Goal: Task Accomplishment & Management: Use online tool/utility

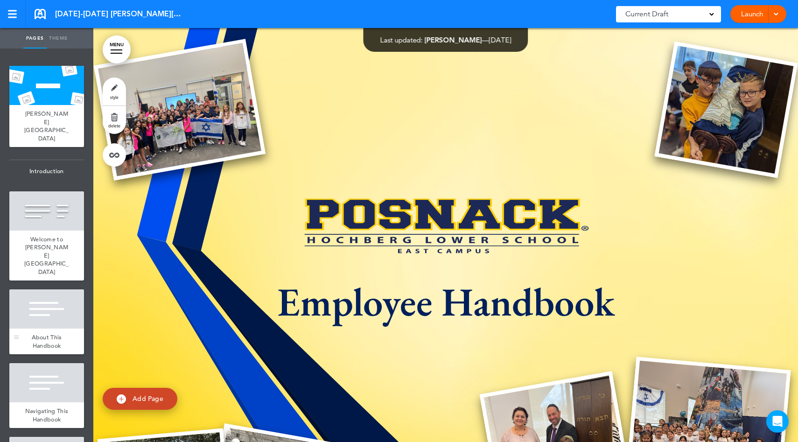
click at [74, 230] on div "Welcome to Hochberg Lower School" at bounding box center [46, 255] width 75 height 50
click at [62, 230] on div "Welcome to Hochberg Lower School" at bounding box center [46, 255] width 75 height 50
click at [62, 289] on div at bounding box center [46, 308] width 75 height 39
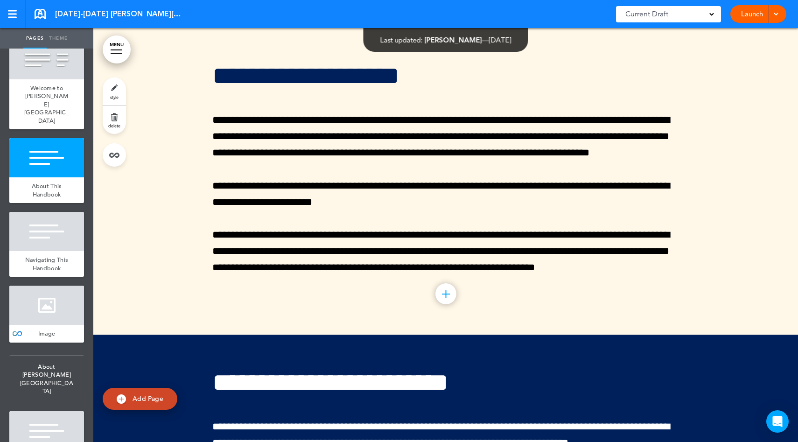
scroll to position [947, 0]
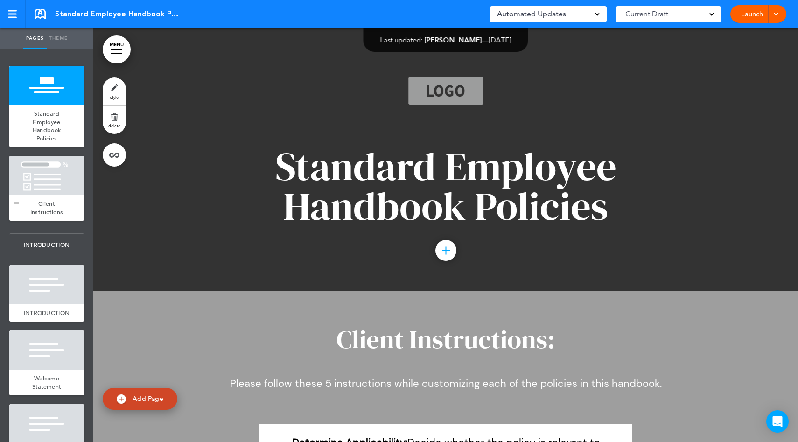
click at [53, 214] on span "Client Instructions" at bounding box center [46, 208] width 33 height 16
click at [58, 200] on div "Client Instructions" at bounding box center [46, 208] width 75 height 26
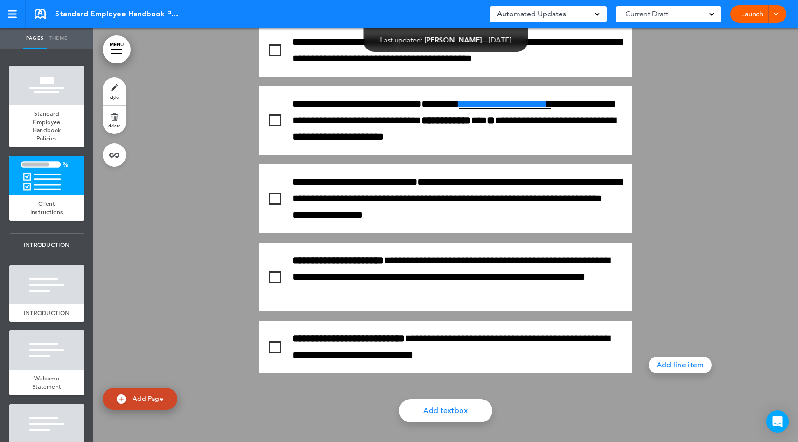
scroll to position [400, 0]
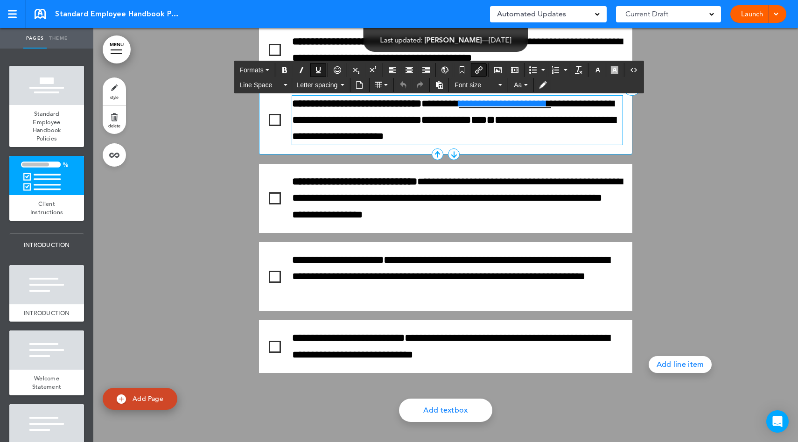
click at [507, 104] on link "**********" at bounding box center [502, 103] width 88 height 10
click at [499, 108] on link "**********" at bounding box center [502, 103] width 88 height 10
click at [671, 197] on div "**********" at bounding box center [445, 198] width 466 height 349
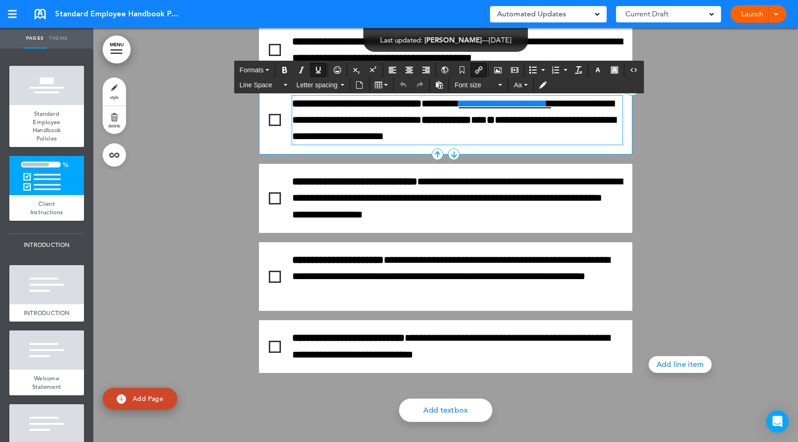
click at [547, 104] on link "**********" at bounding box center [502, 103] width 88 height 10
click at [515, 105] on link "**********" at bounding box center [502, 103] width 88 height 10
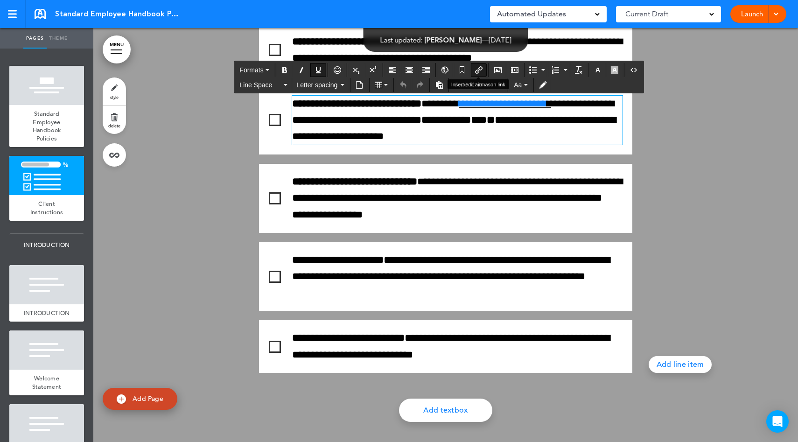
click at [479, 70] on icon "Insert/edit airmason link" at bounding box center [478, 69] width 7 height 7
type input "**********"
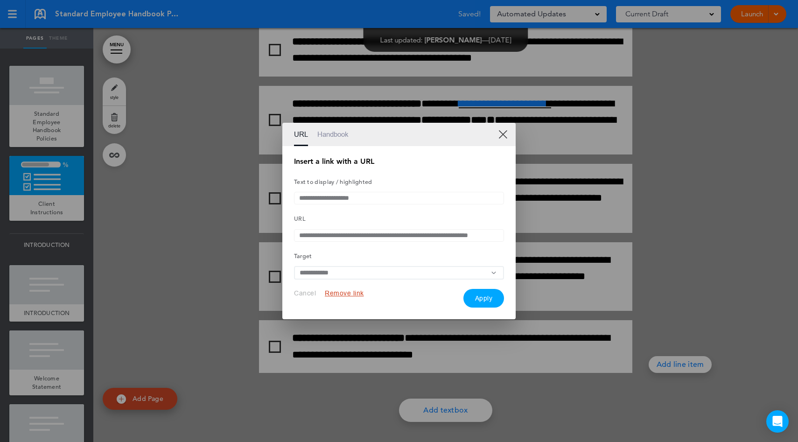
scroll to position [0, 14]
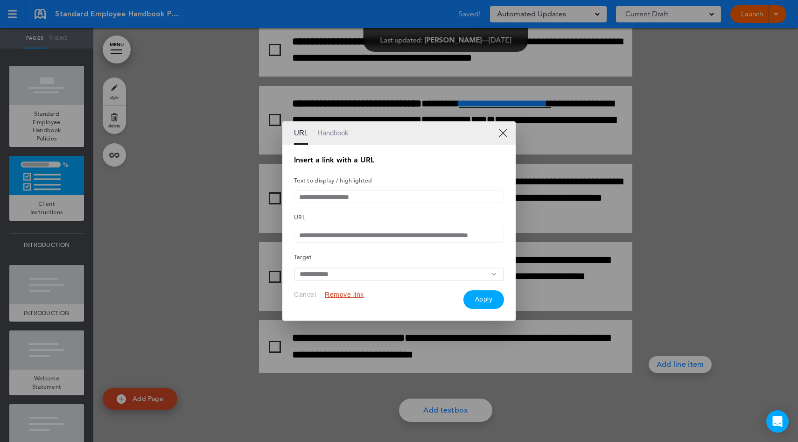
drag, startPoint x: 299, startPoint y: 239, endPoint x: 530, endPoint y: 233, distance: 231.9
click at [530, 233] on div "**********" at bounding box center [399, 221] width 798 height 442
click at [503, 129] on link "XX" at bounding box center [502, 132] width 9 height 9
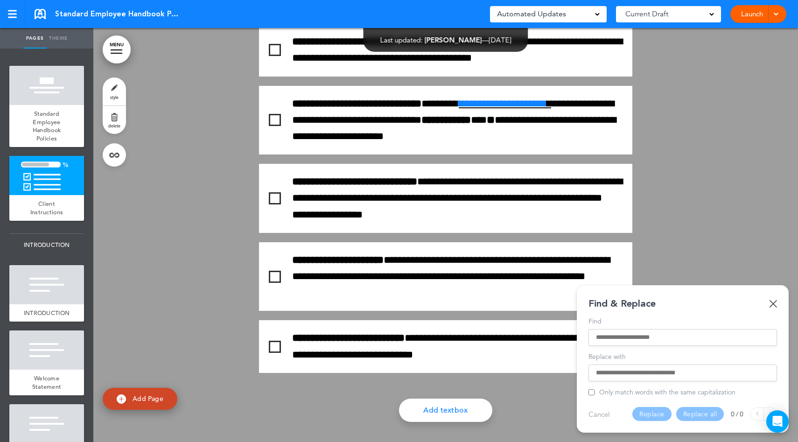
click at [604, 338] on input "Find" at bounding box center [683, 337] width 174 height 7
type input "*"
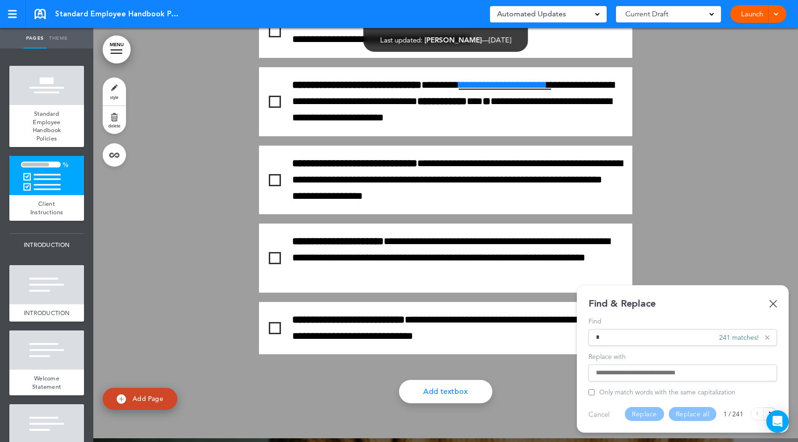
scroll to position [420, 0]
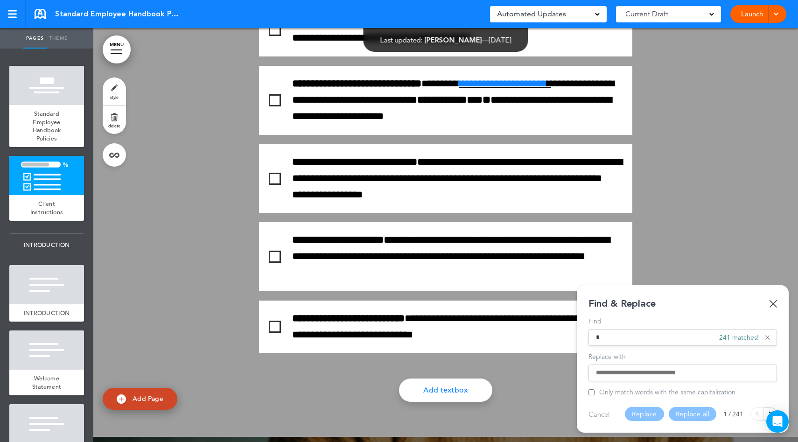
type input "*"
click at [766, 411] on body "Checking url availability This handbook [GEOGRAPHIC_DATA] Settings Signatures C…" at bounding box center [399, 221] width 798 height 442
drag, startPoint x: 744, startPoint y: 306, endPoint x: 714, endPoint y: 303, distance: 30.9
click at [714, 303] on div "Find & Replace" at bounding box center [682, 304] width 188 height 14
click at [769, 409] on button at bounding box center [770, 413] width 13 height 13
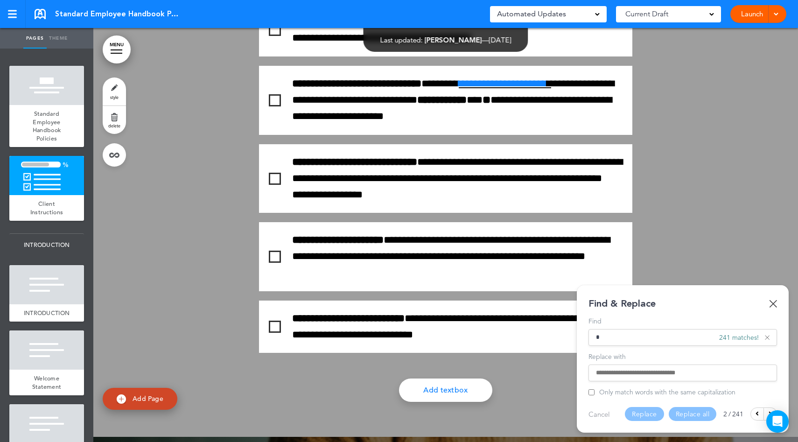
click at [769, 409] on button at bounding box center [770, 413] width 13 height 13
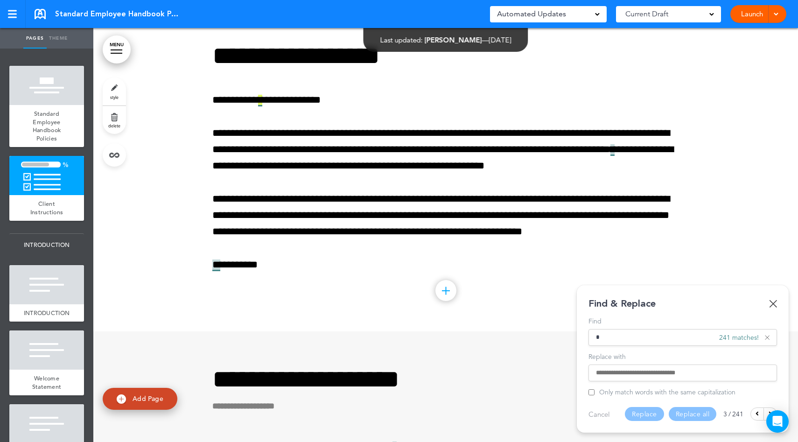
click at [769, 409] on button at bounding box center [770, 413] width 13 height 13
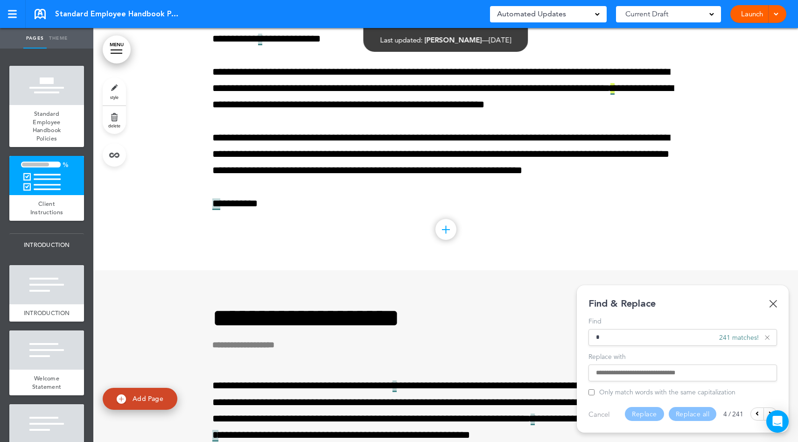
scroll to position [1083, 0]
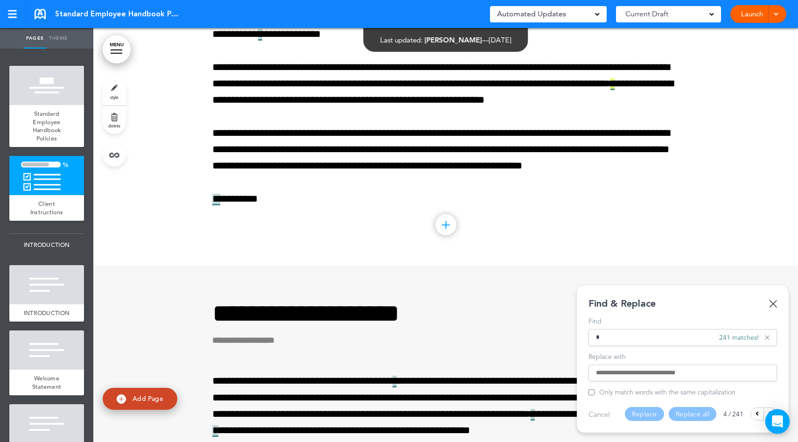
click at [768, 409] on body "Checking url availability This handbook [GEOGRAPHIC_DATA] Settings Signatures C…" at bounding box center [399, 221] width 798 height 442
click at [756, 415] on icon at bounding box center [756, 413] width 3 height 6
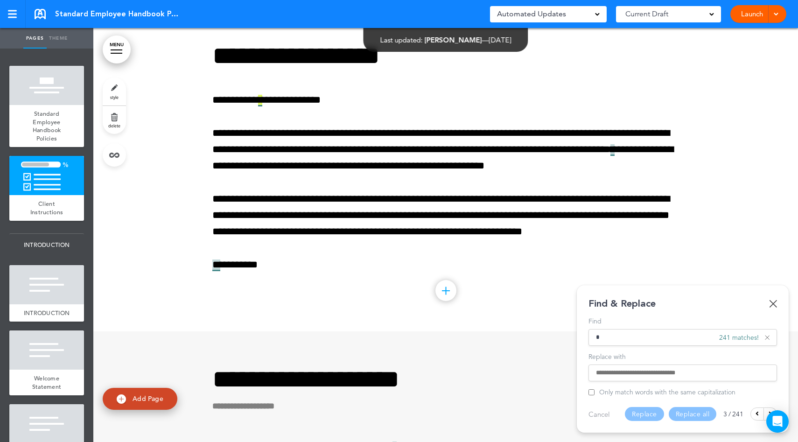
click at [756, 415] on icon at bounding box center [756, 413] width 3 height 6
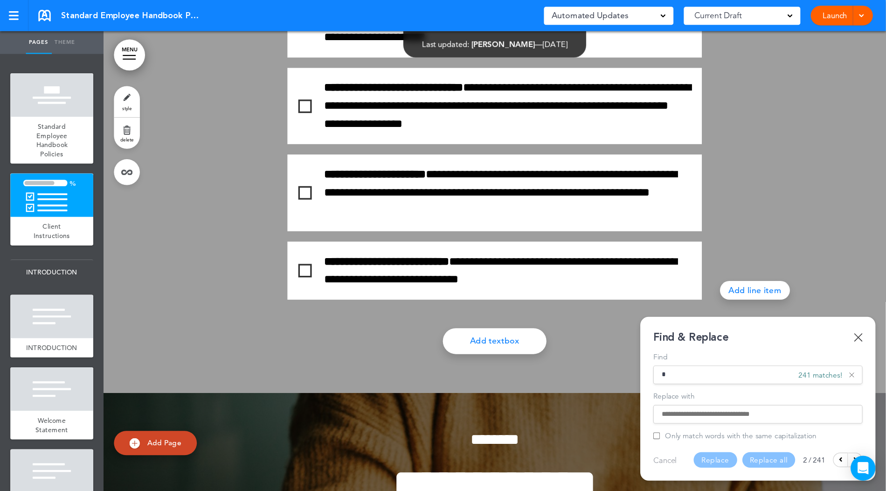
scroll to position [420, 0]
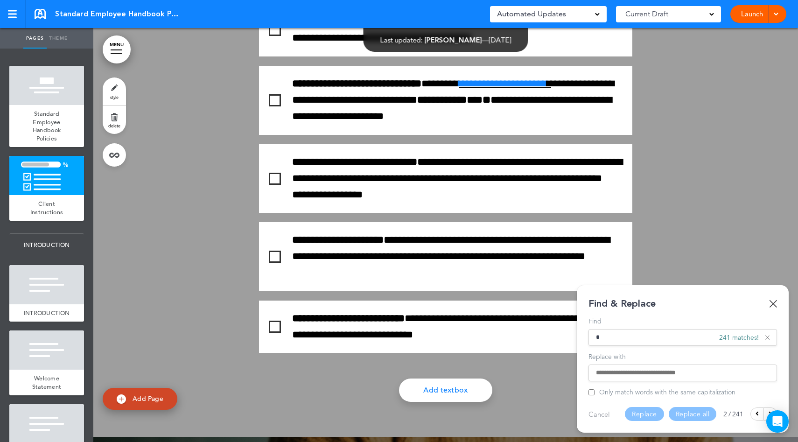
click at [756, 415] on icon at bounding box center [756, 413] width 3 height 6
click at [770, 410] on body "Checking url availability This handbook [GEOGRAPHIC_DATA] Settings Signatures C…" at bounding box center [399, 221] width 798 height 442
click at [770, 408] on button at bounding box center [770, 413] width 13 height 13
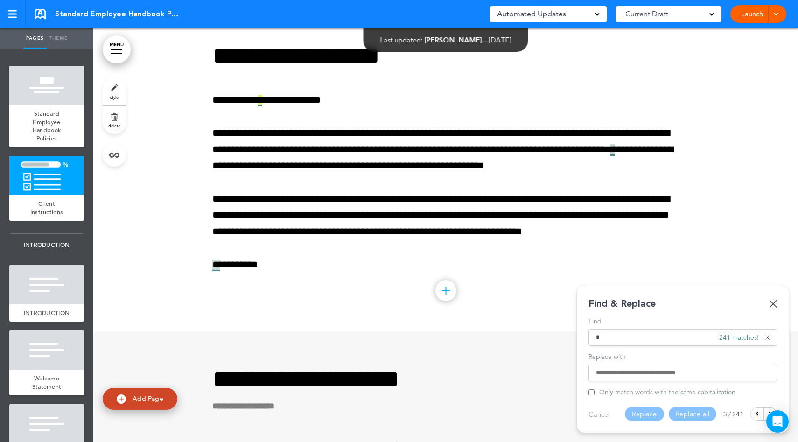
click at [770, 408] on button at bounding box center [770, 413] width 13 height 13
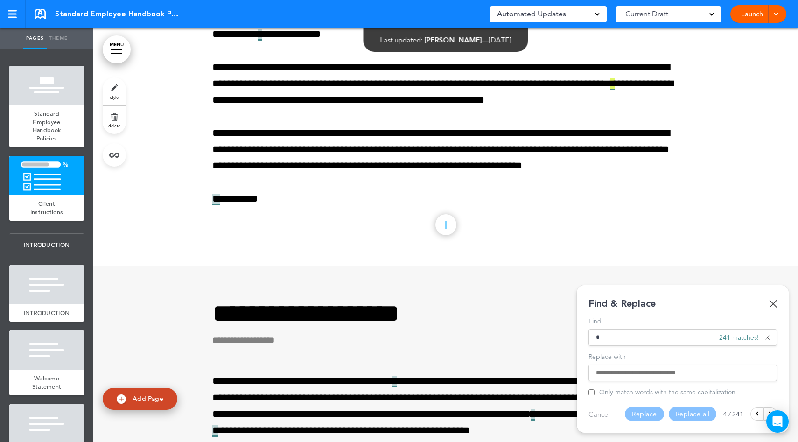
click at [770, 408] on button at bounding box center [770, 413] width 13 height 13
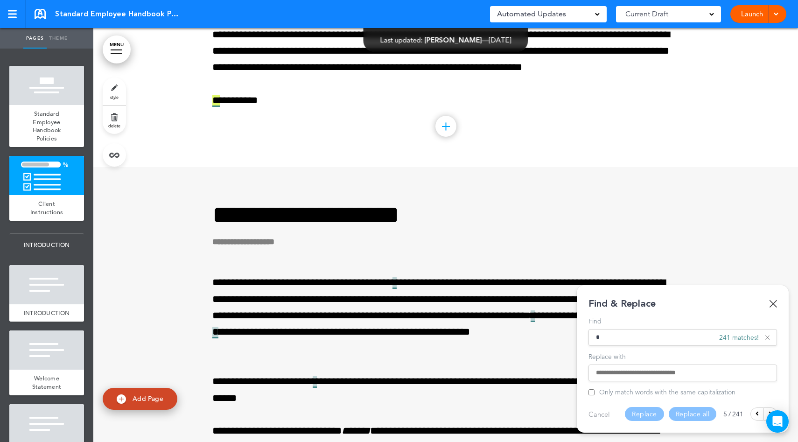
click at [770, 408] on button at bounding box center [770, 413] width 13 height 13
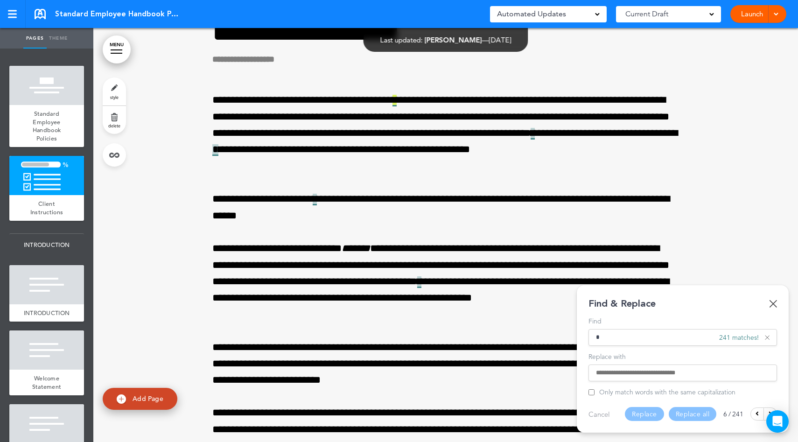
click at [770, 408] on button at bounding box center [770, 413] width 13 height 13
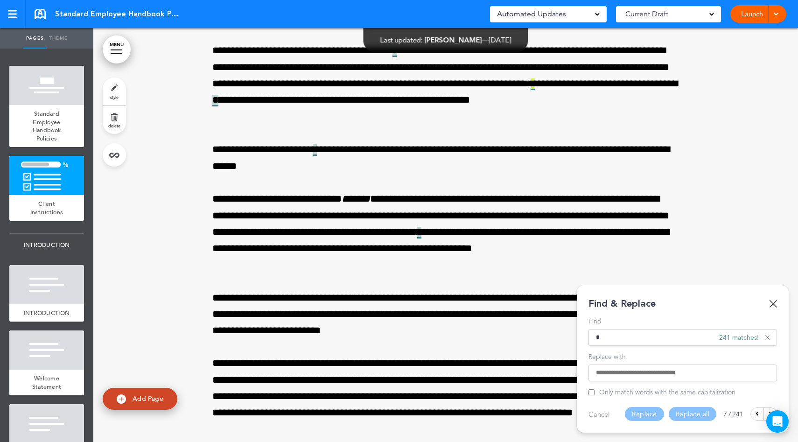
click at [770, 408] on button at bounding box center [770, 413] width 13 height 13
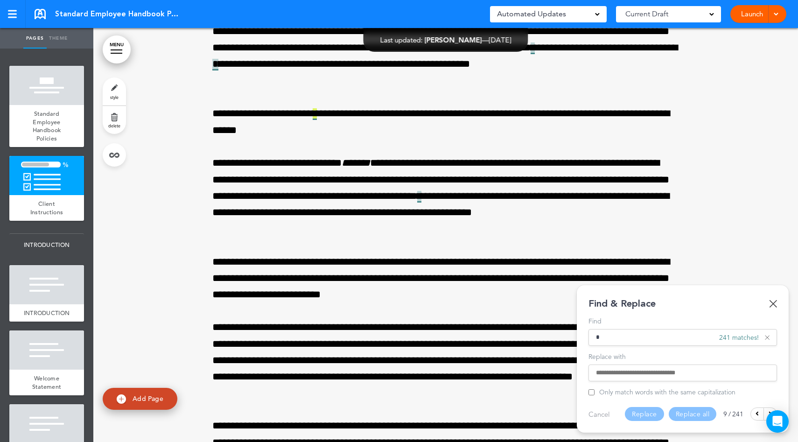
scroll to position [1462, 0]
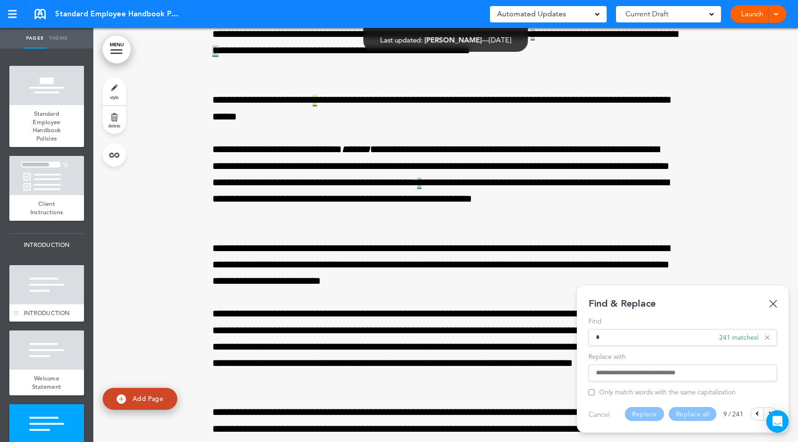
click at [45, 311] on span "INTRODUCTION" at bounding box center [47, 313] width 46 height 8
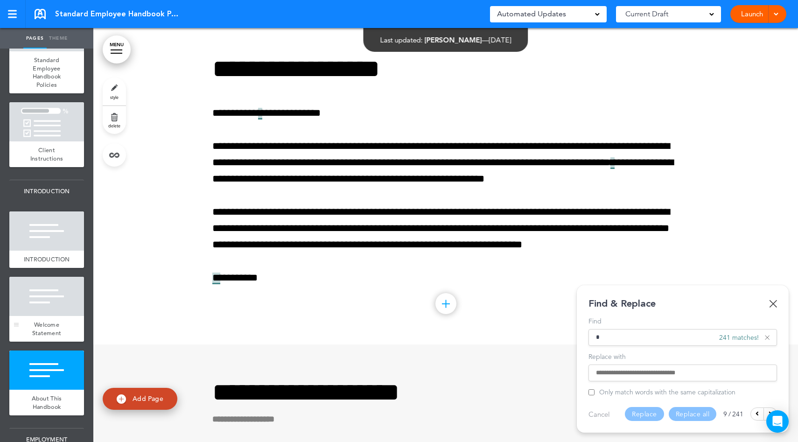
scroll to position [105, 0]
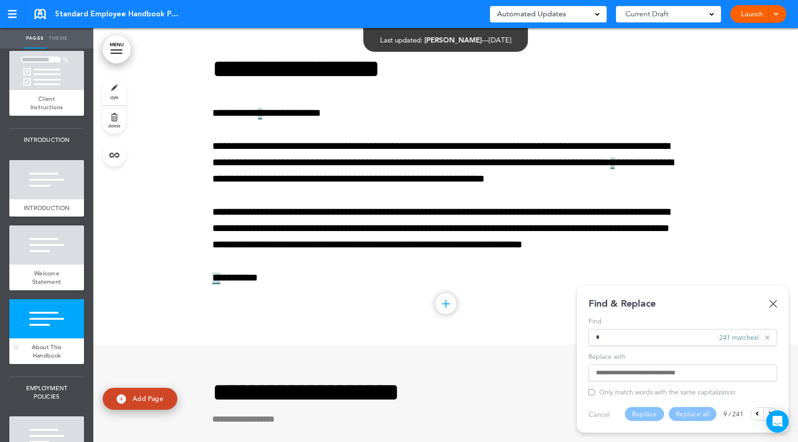
click at [46, 333] on div at bounding box center [46, 318] width 75 height 39
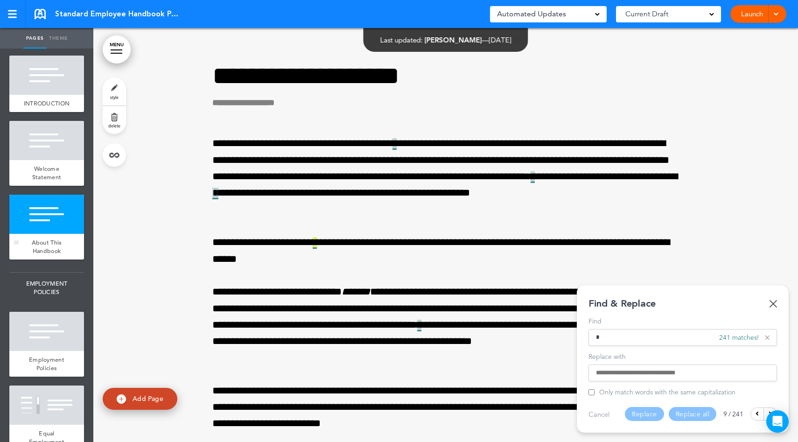
scroll to position [210, 0]
click at [45, 347] on div at bounding box center [46, 330] width 75 height 39
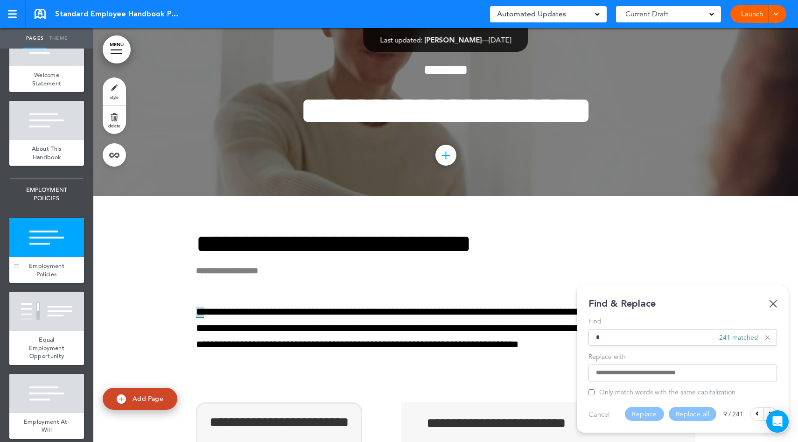
scroll to position [305, 0]
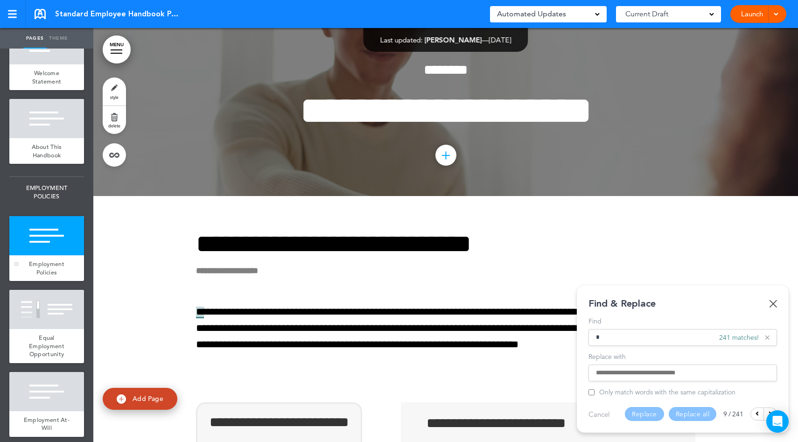
click at [45, 347] on span "Equal Employment Opportunity" at bounding box center [46, 345] width 35 height 24
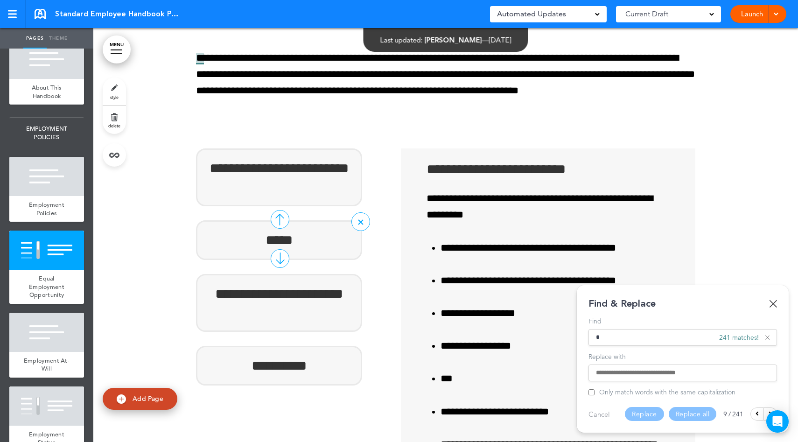
scroll to position [2365, 0]
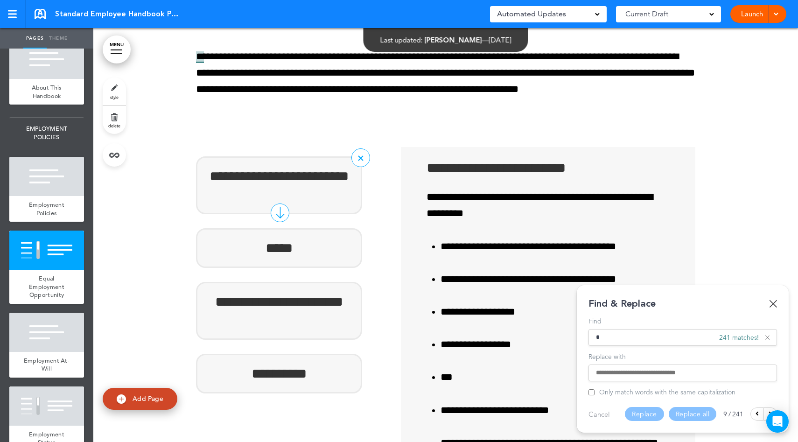
click at [277, 165] on div "**********" at bounding box center [279, 185] width 166 height 58
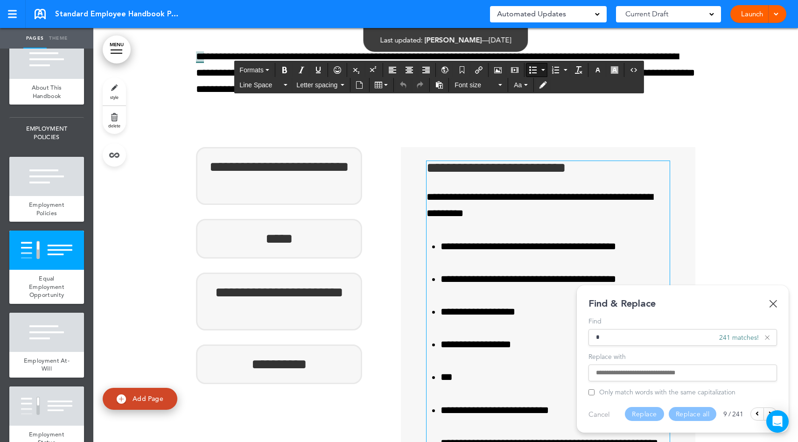
click at [446, 242] on p "**********" at bounding box center [552, 246] width 224 height 16
click at [773, 299] on img at bounding box center [773, 303] width 8 height 8
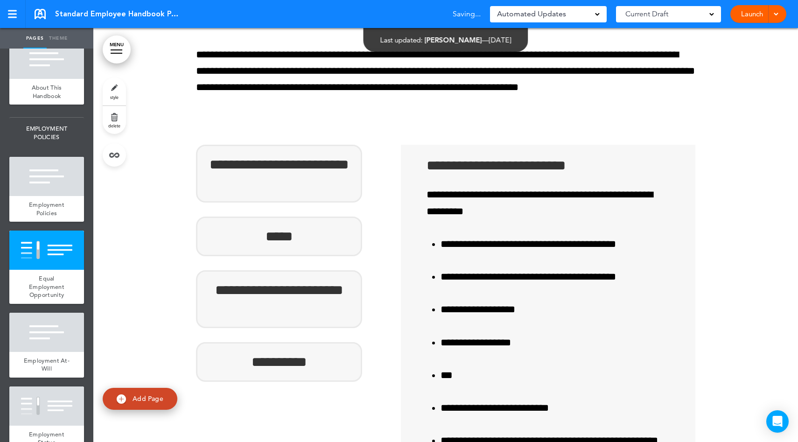
scroll to position [2363, 0]
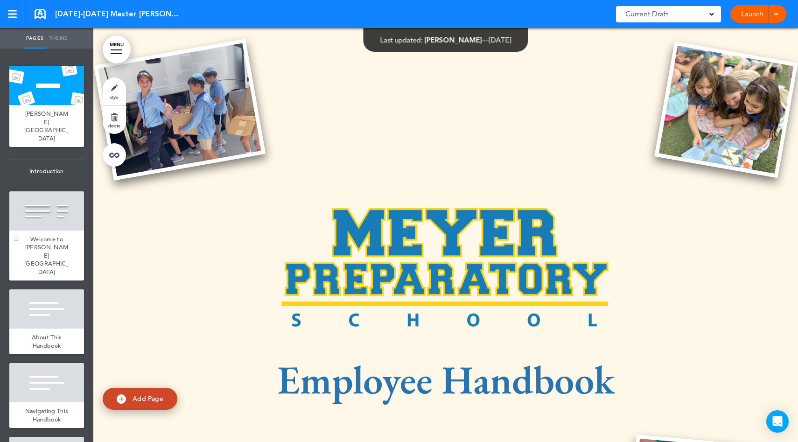
click at [45, 230] on div "Welcome to Meyer Preparatory School" at bounding box center [46, 255] width 75 height 50
click at [47, 235] on span "Welcome to Meyer Preparatory School" at bounding box center [46, 255] width 45 height 41
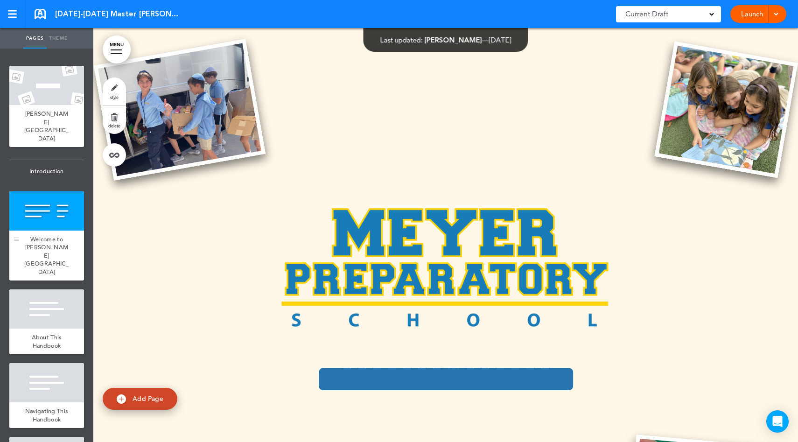
scroll to position [53, 0]
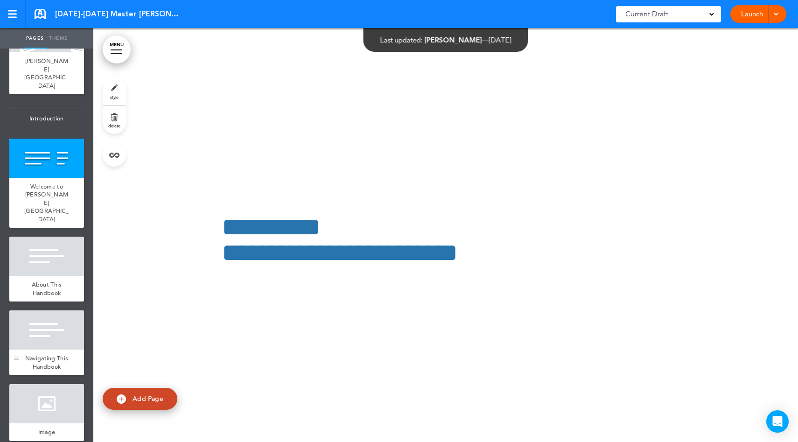
click at [57, 331] on div at bounding box center [46, 329] width 75 height 39
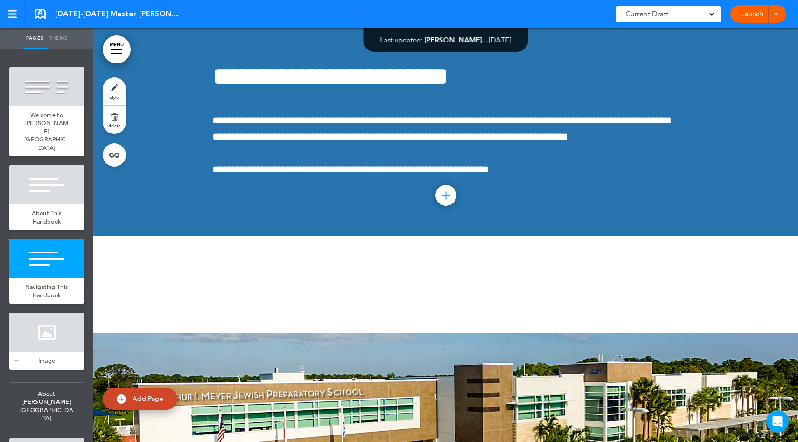
scroll to position [126, 0]
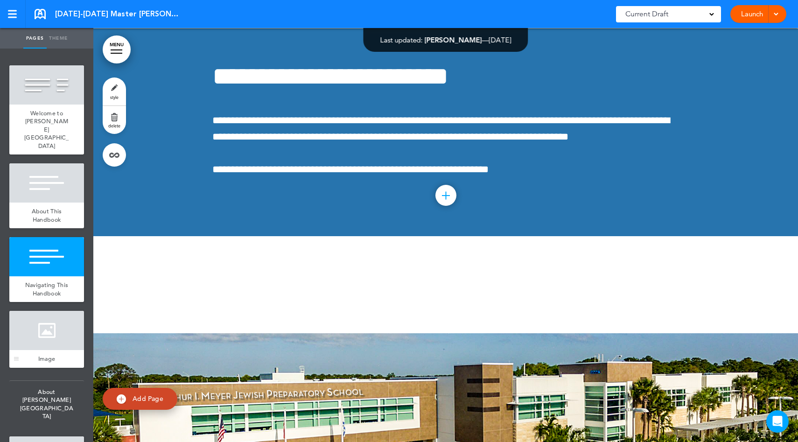
click at [56, 330] on div at bounding box center [46, 330] width 75 height 39
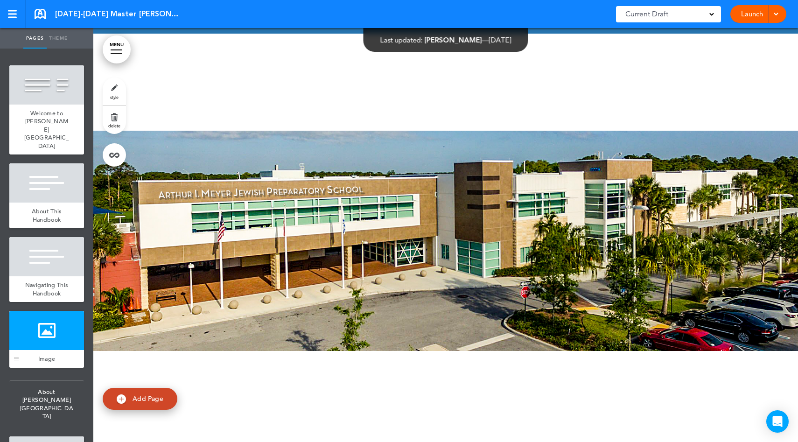
scroll to position [1539, 0]
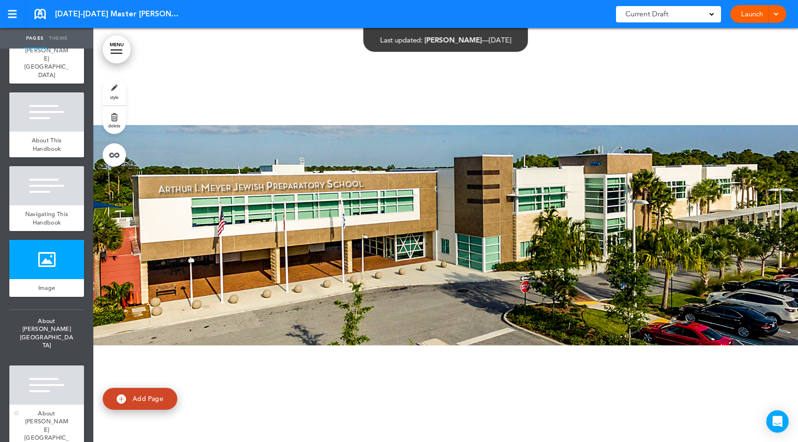
click at [52, 368] on div at bounding box center [46, 384] width 75 height 39
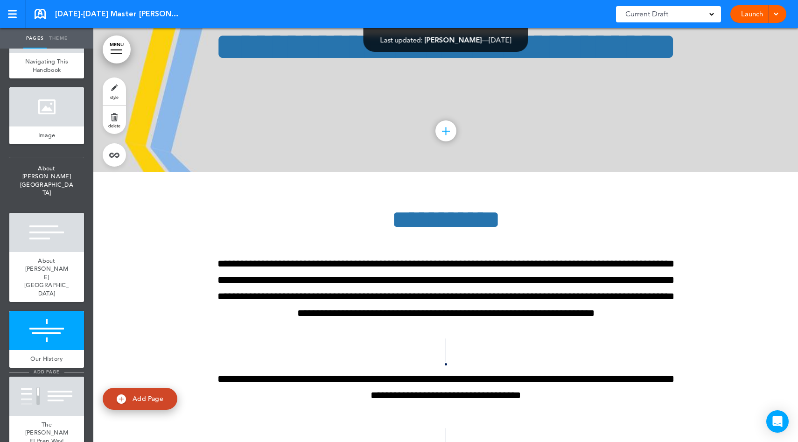
scroll to position [355, 0]
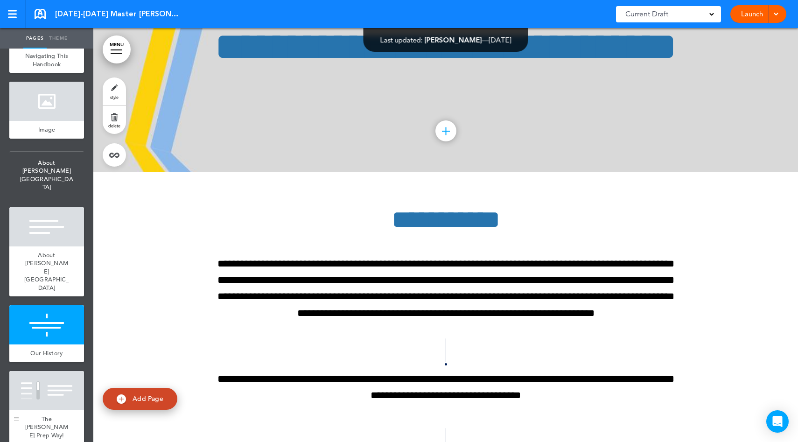
click at [42, 372] on div at bounding box center [46, 390] width 75 height 39
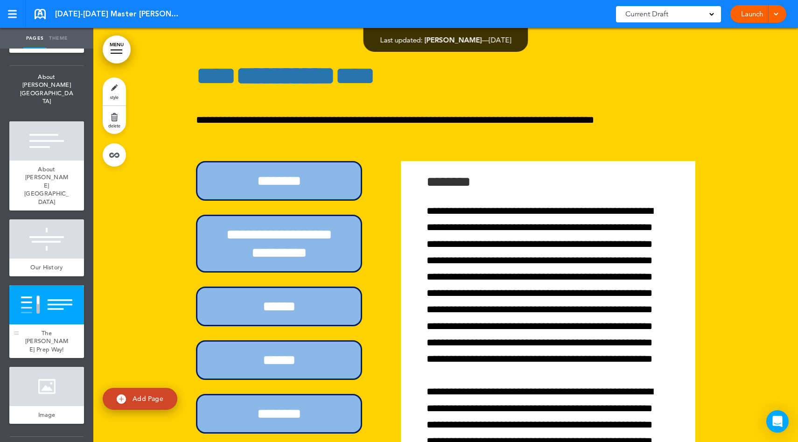
scroll to position [448, 0]
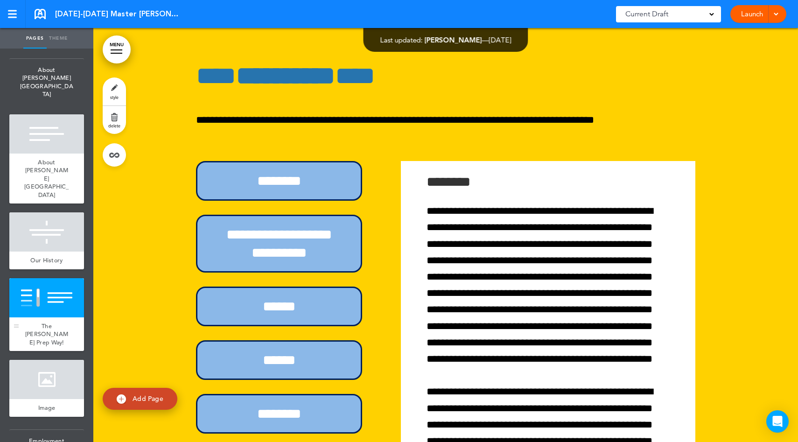
click at [42, 399] on div "Image" at bounding box center [46, 408] width 75 height 18
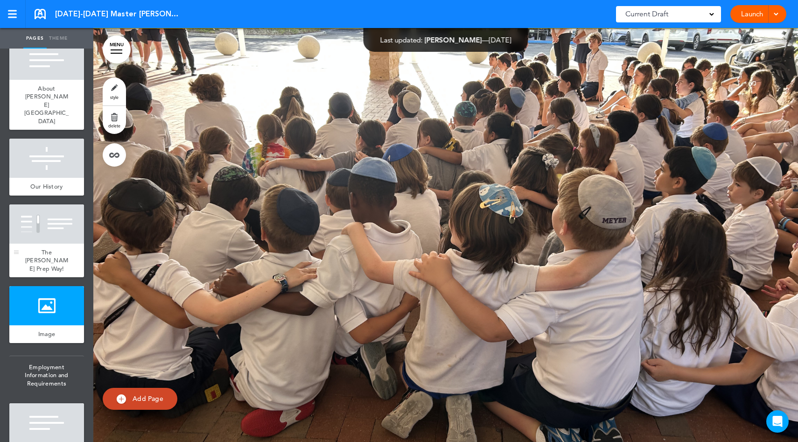
scroll to position [533, 0]
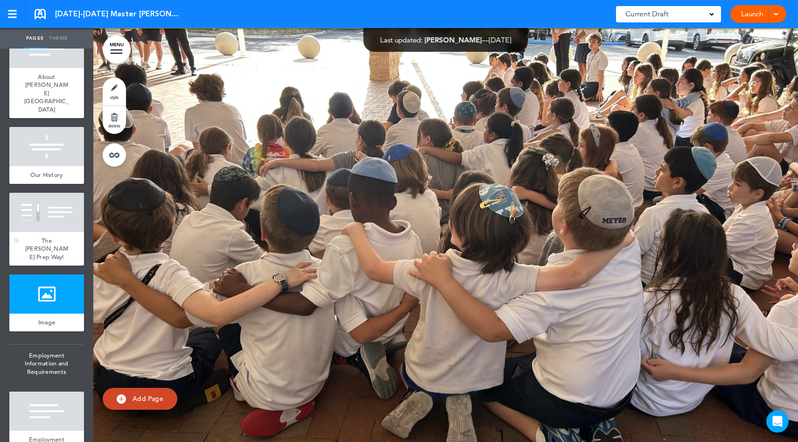
click at [42, 391] on div at bounding box center [46, 410] width 75 height 39
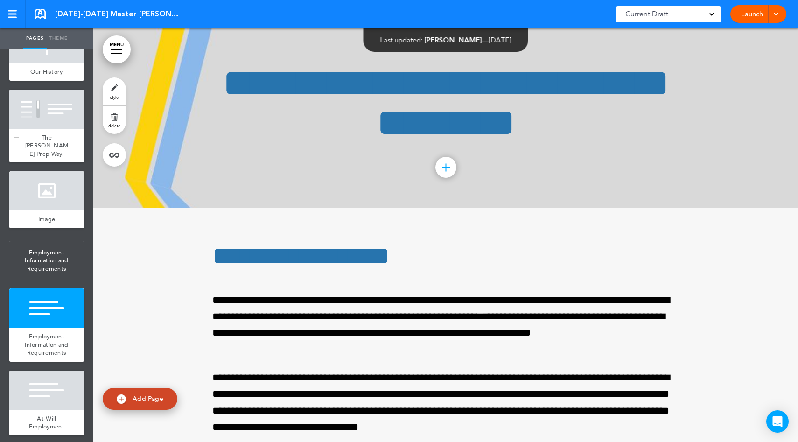
scroll to position [639, 0]
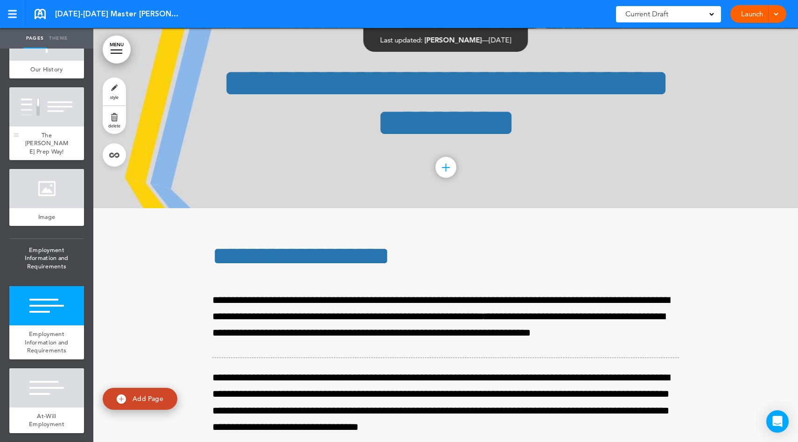
click at [42, 372] on div at bounding box center [46, 387] width 75 height 39
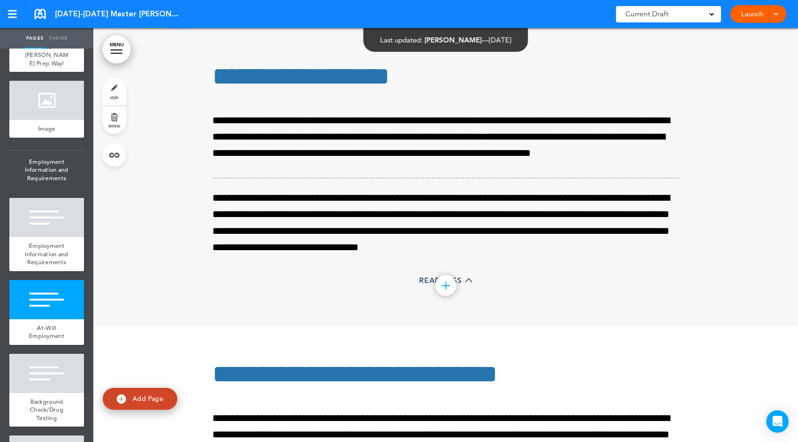
scroll to position [732, 0]
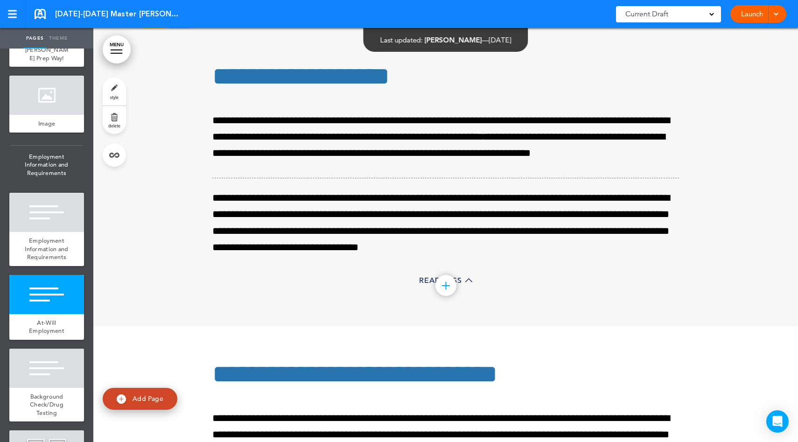
click at [42, 392] on span "Background Check/Drug Testing" at bounding box center [47, 404] width 34 height 24
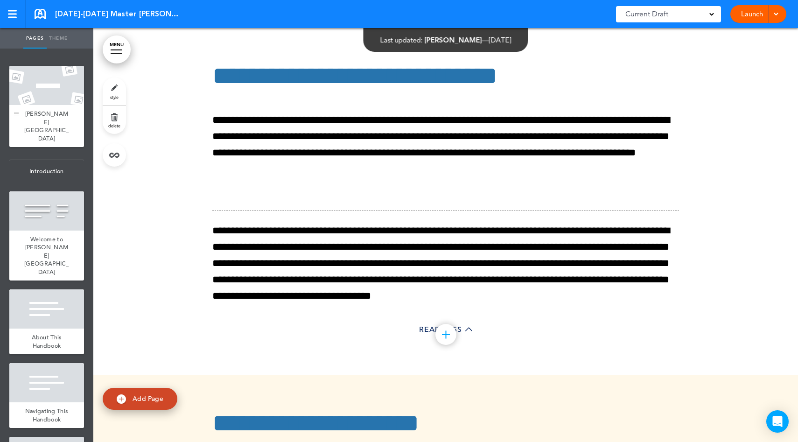
click at [51, 122] on span "Meyer Preparatory School" at bounding box center [46, 126] width 45 height 33
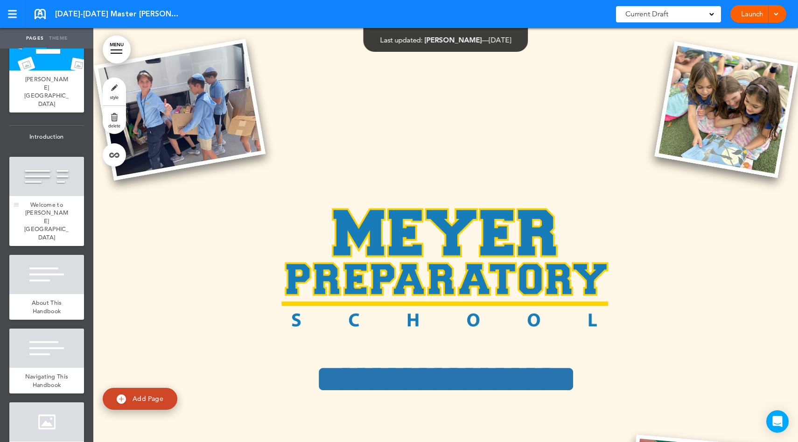
scroll to position [37, 0]
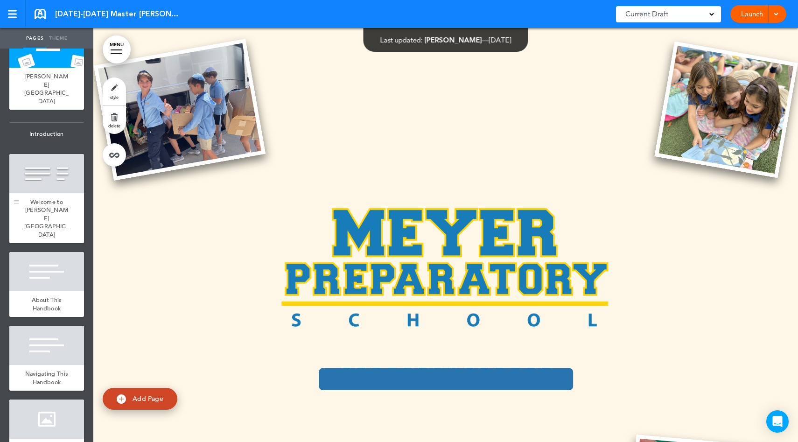
click at [48, 193] on div "Welcome to Meyer Preparatory School" at bounding box center [46, 218] width 75 height 50
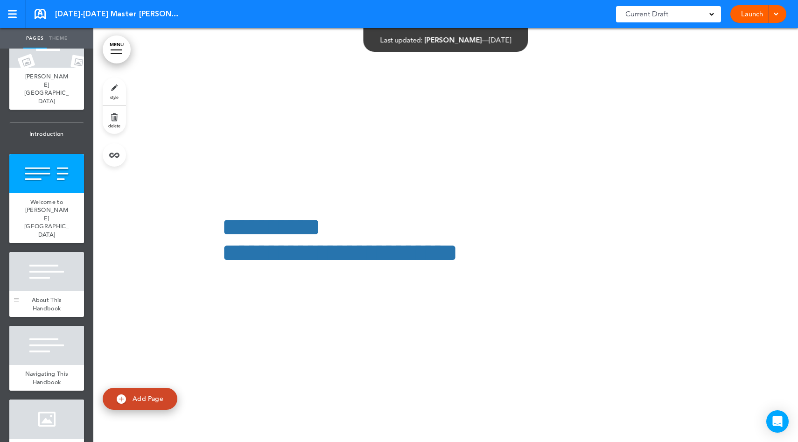
click at [46, 268] on div at bounding box center [46, 271] width 75 height 39
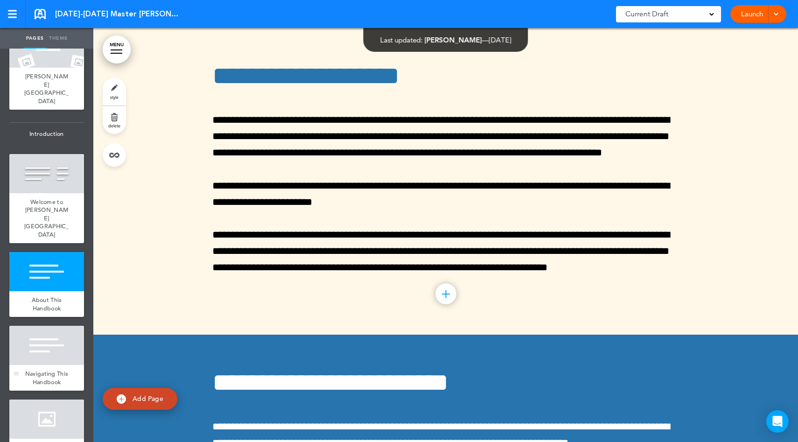
click at [44, 335] on div at bounding box center [46, 345] width 75 height 39
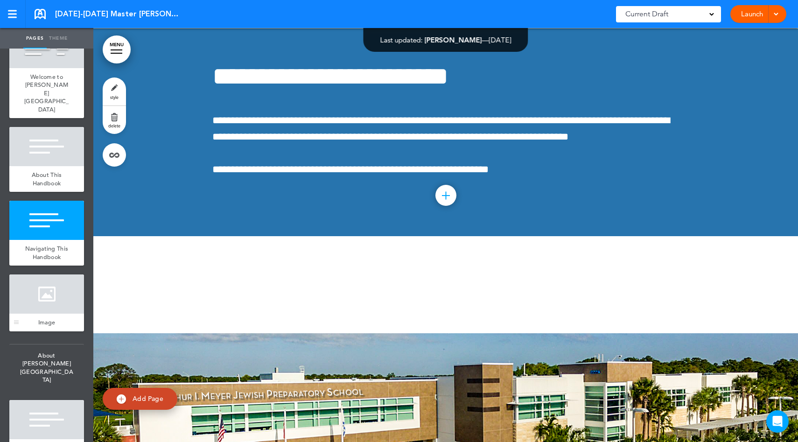
scroll to position [163, 0]
click at [50, 313] on div "Image" at bounding box center [46, 322] width 75 height 18
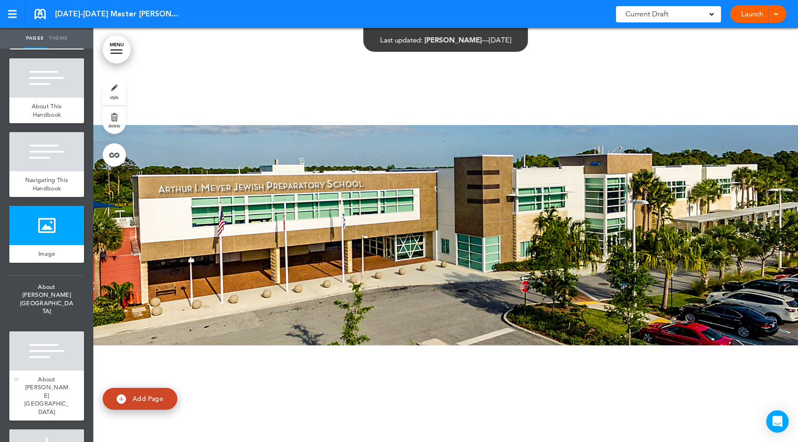
click at [47, 333] on div at bounding box center [46, 350] width 75 height 39
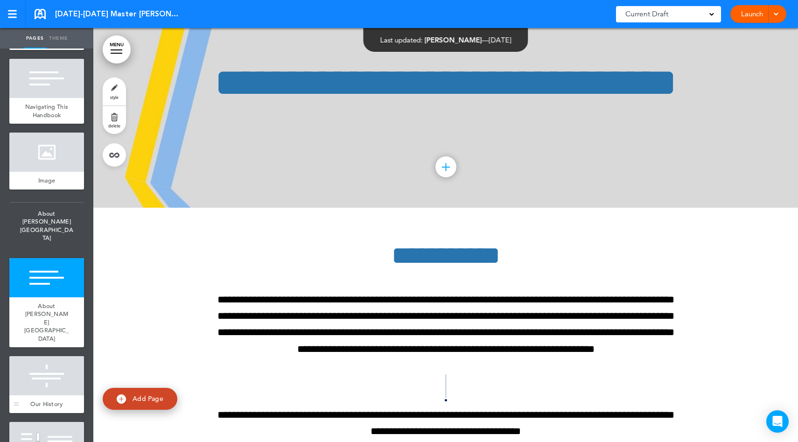
click at [45, 356] on div at bounding box center [46, 375] width 75 height 39
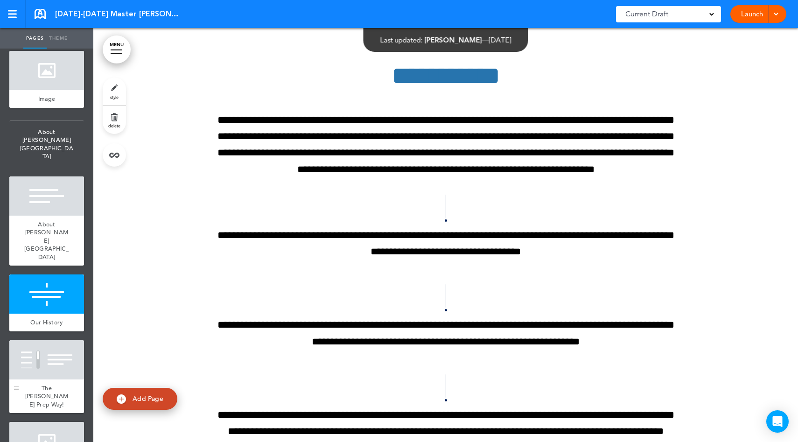
click at [45, 342] on div at bounding box center [46, 359] width 75 height 39
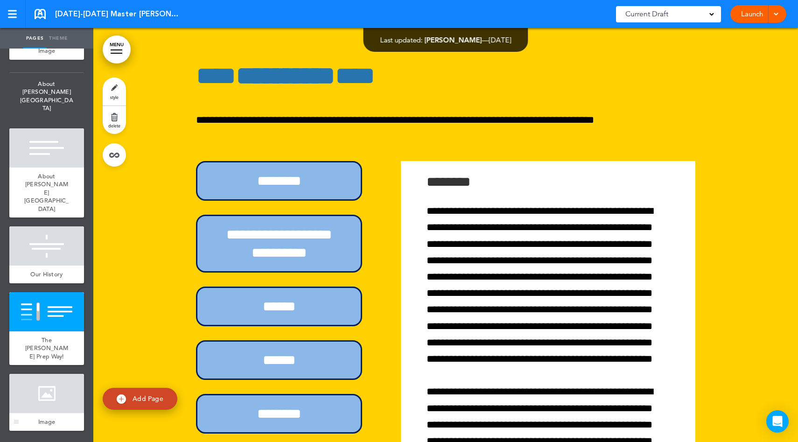
click at [43, 374] on div at bounding box center [46, 393] width 75 height 39
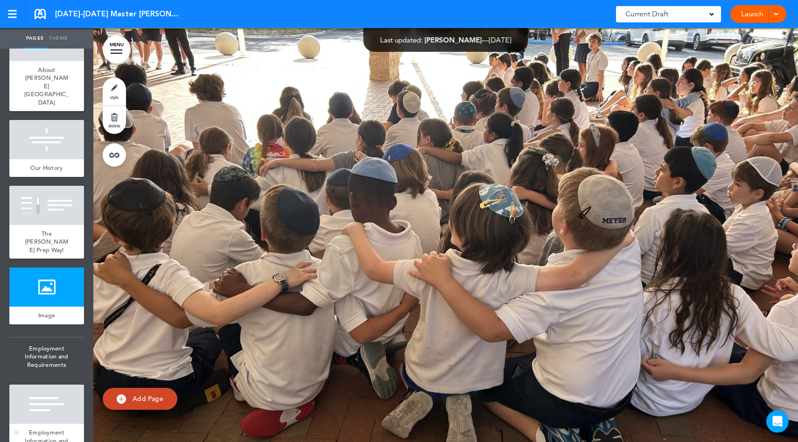
click at [40, 384] on div at bounding box center [46, 403] width 75 height 39
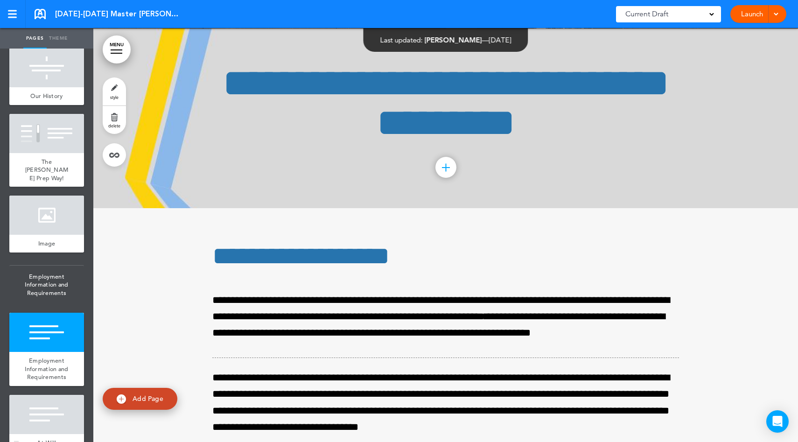
click at [40, 397] on div at bounding box center [46, 414] width 75 height 39
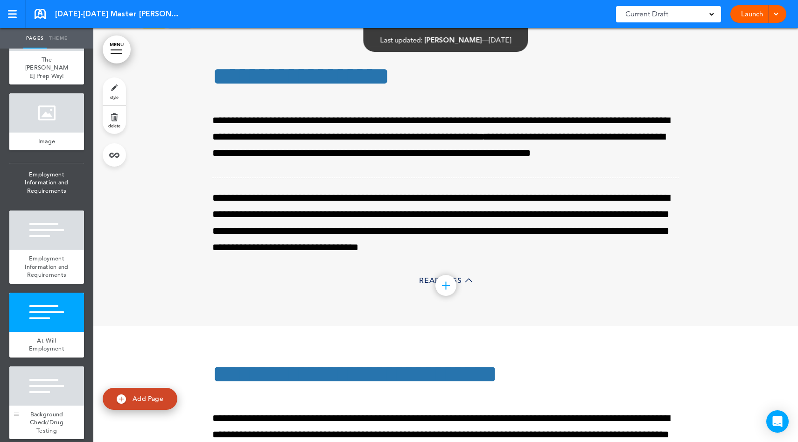
click at [56, 405] on div "Background Check/Drug Testing" at bounding box center [46, 422] width 75 height 34
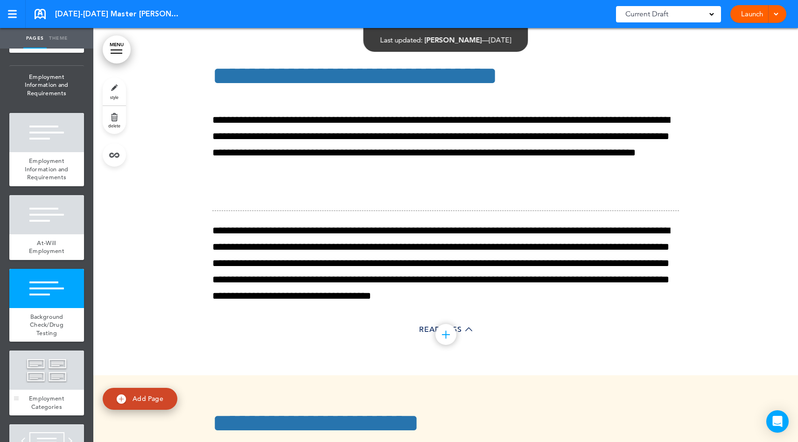
click at [47, 394] on span "Employment Categories" at bounding box center [46, 402] width 35 height 16
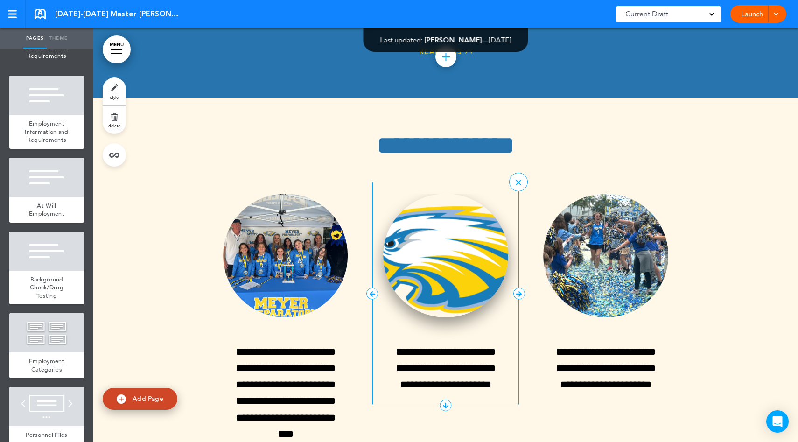
click at [393, 194] on img at bounding box center [445, 256] width 125 height 124
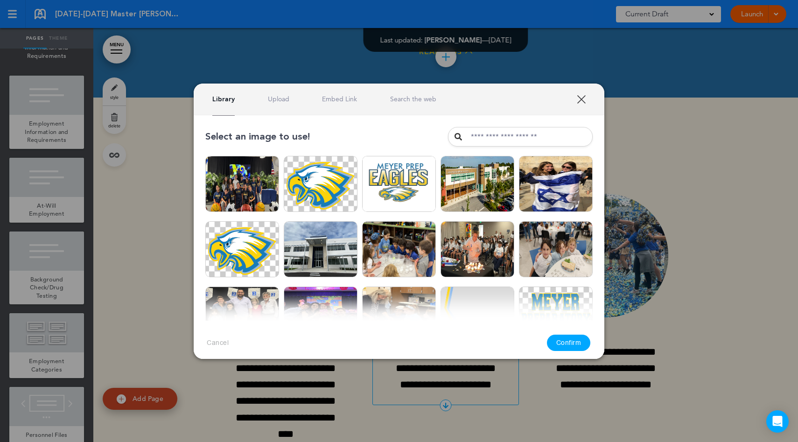
click at [393, 194] on img at bounding box center [399, 184] width 74 height 56
click at [582, 101] on link "XXX" at bounding box center [581, 99] width 9 height 9
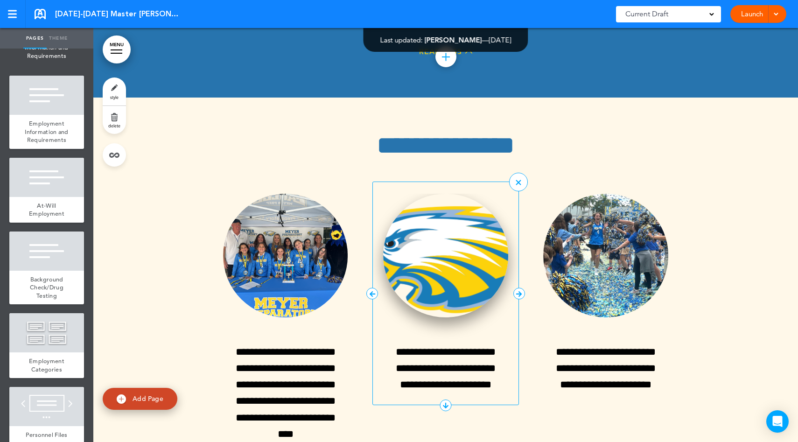
click at [493, 194] on img at bounding box center [445, 256] width 125 height 124
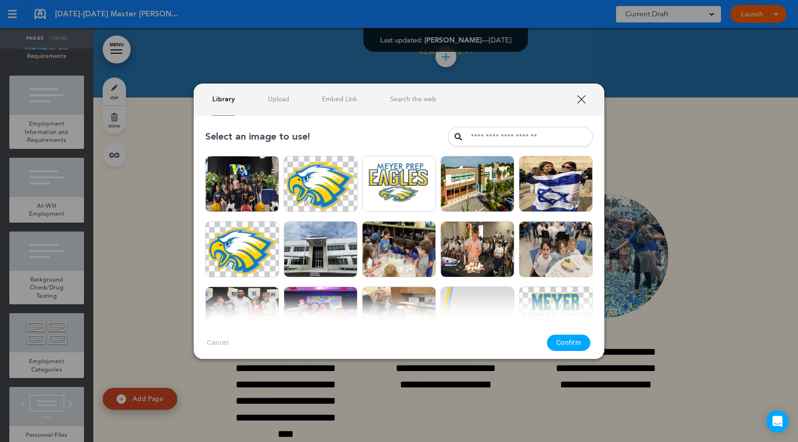
click at [580, 95] on link "XXX" at bounding box center [581, 99] width 9 height 9
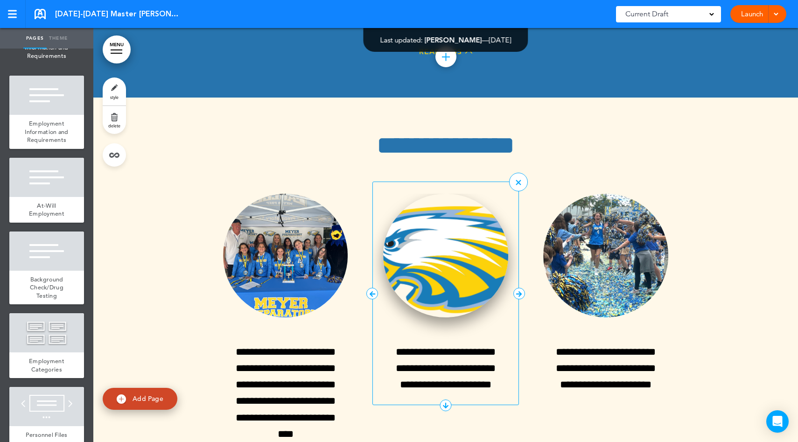
click at [456, 211] on img at bounding box center [445, 256] width 125 height 124
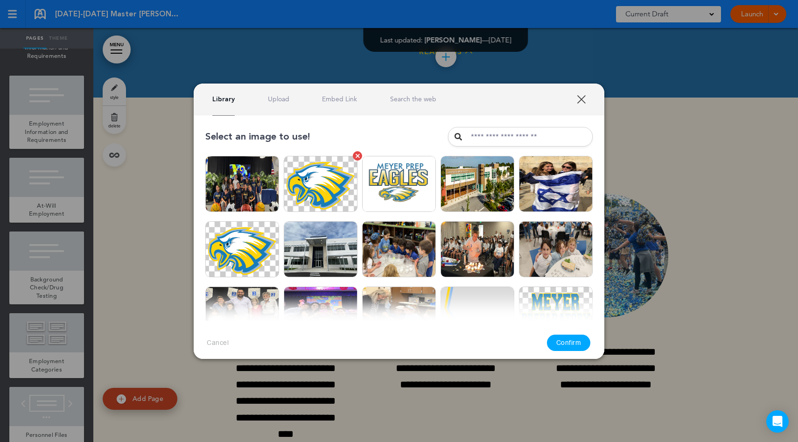
click at [321, 202] on img at bounding box center [321, 184] width 74 height 56
click at [253, 252] on img at bounding box center [242, 249] width 74 height 56
click at [304, 194] on img at bounding box center [321, 184] width 74 height 56
click at [582, 100] on link "XXX" at bounding box center [581, 99] width 9 height 9
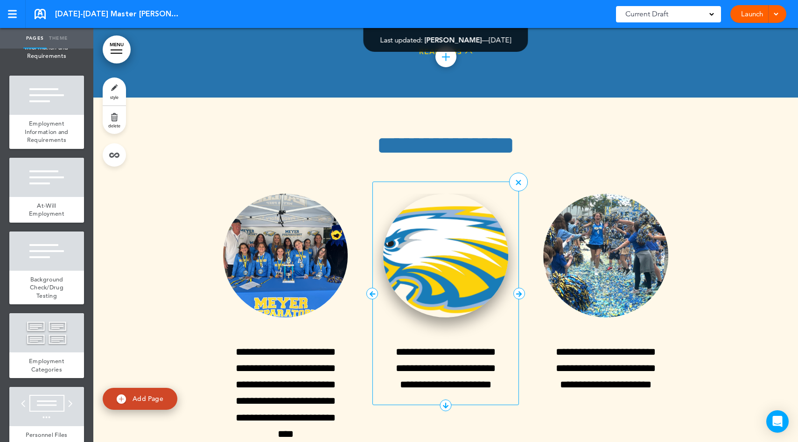
click at [453, 194] on img at bounding box center [445, 256] width 125 height 124
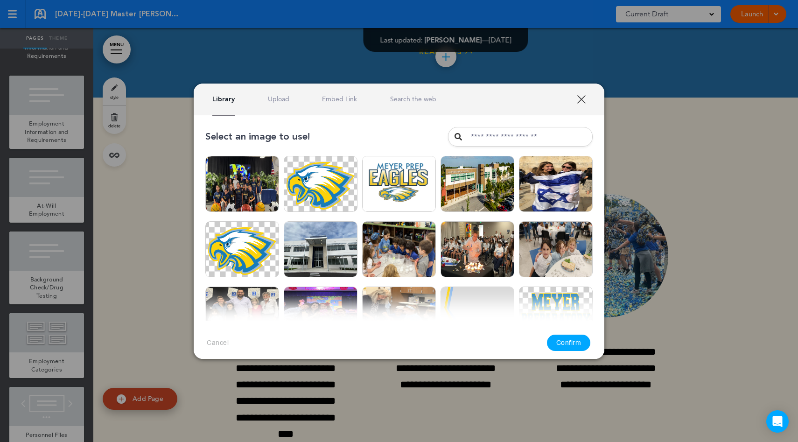
click at [583, 95] on link "XXX" at bounding box center [581, 99] width 9 height 9
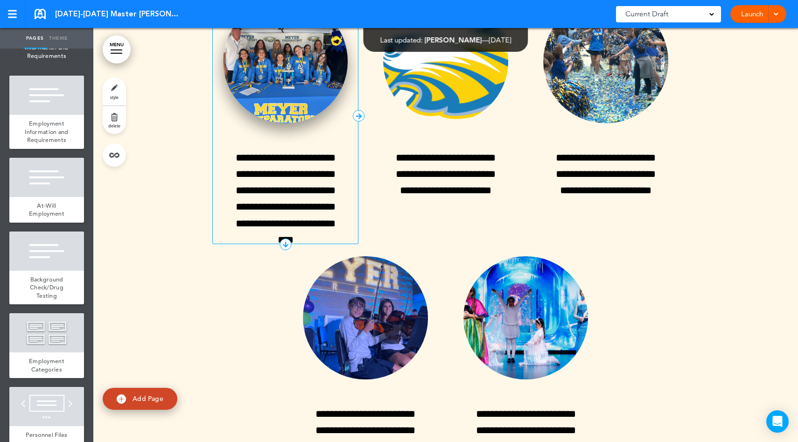
scroll to position [23200, 0]
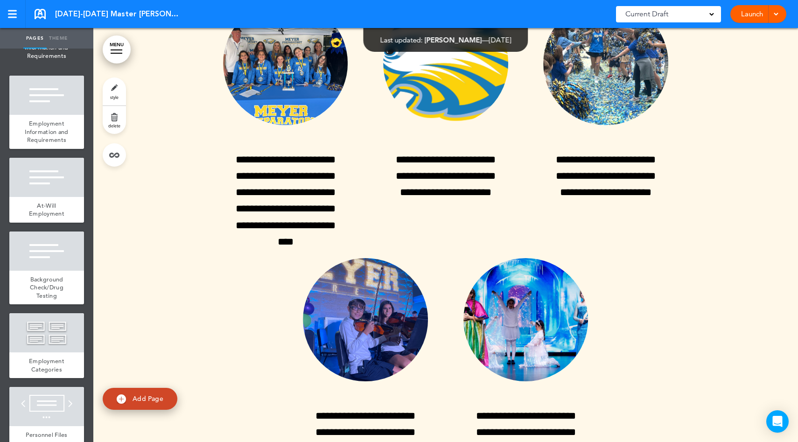
click at [188, 222] on div at bounding box center [445, 245] width 704 height 681
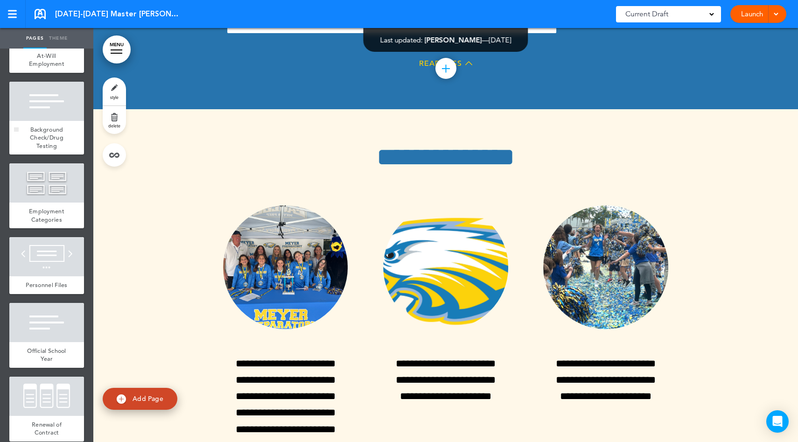
scroll to position [1033, 0]
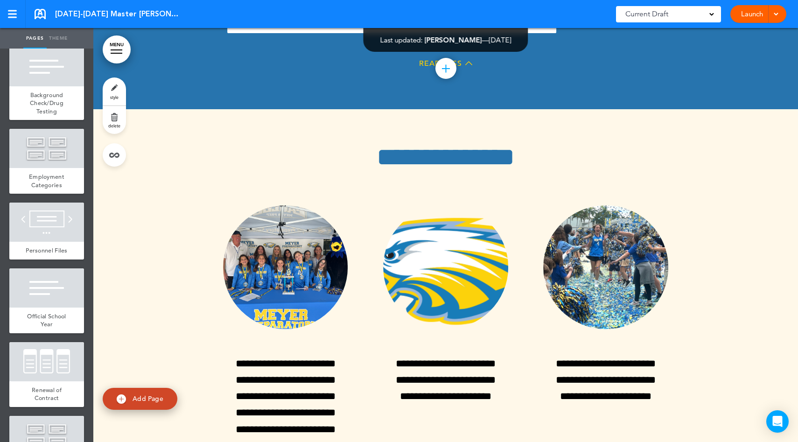
click at [114, 50] on link "MENU" at bounding box center [117, 49] width 28 height 28
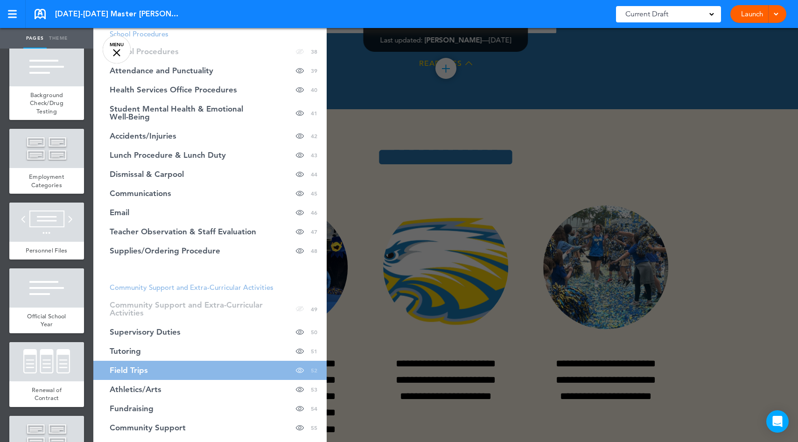
scroll to position [968, 0]
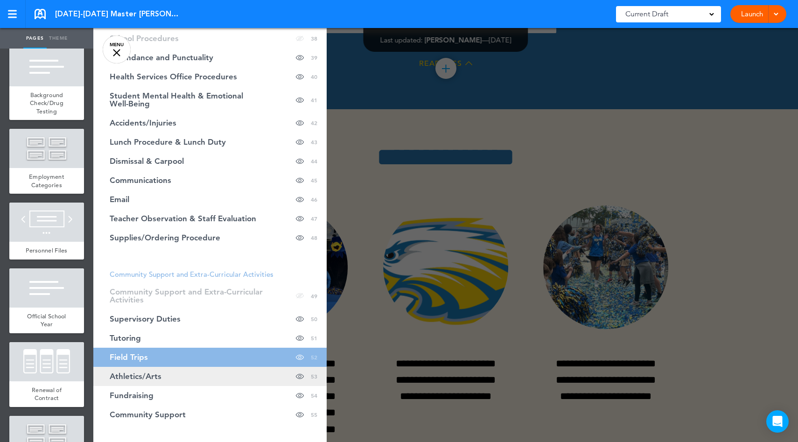
click at [167, 367] on link "Athletics/Arts Hide page in table of contents 53" at bounding box center [209, 376] width 233 height 19
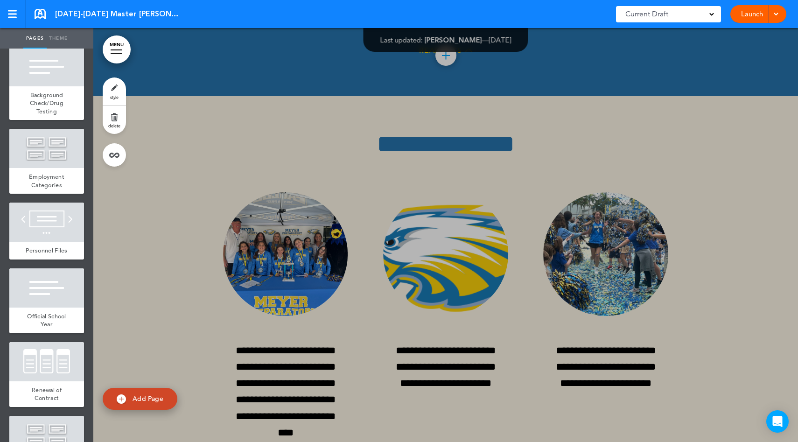
scroll to position [23015, 0]
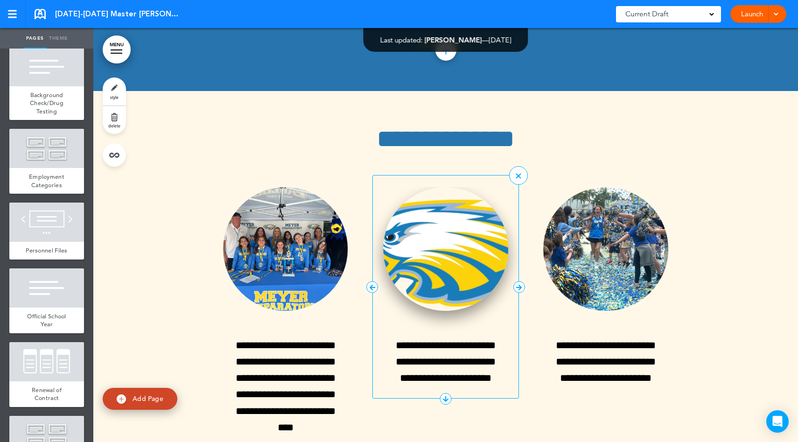
click at [399, 202] on img at bounding box center [445, 249] width 125 height 124
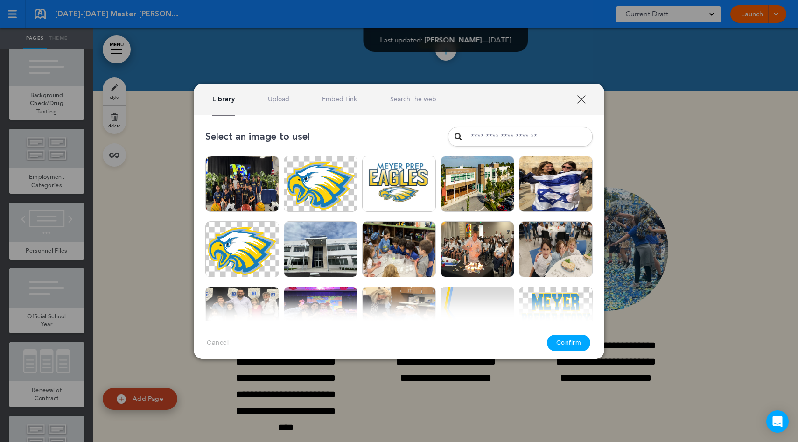
click at [577, 98] on link "XXX" at bounding box center [581, 99] width 9 height 9
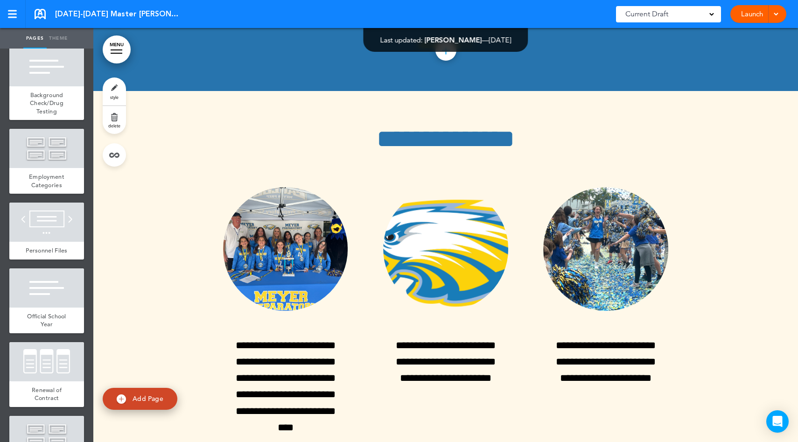
scroll to position [107, 0]
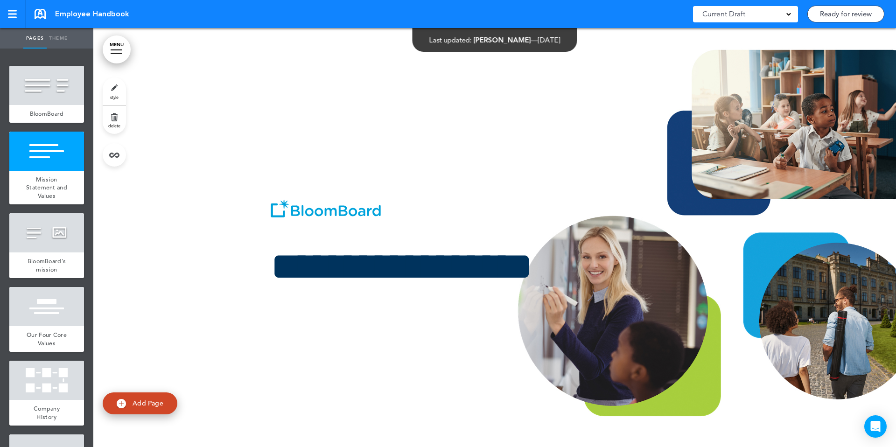
click at [53, 237] on div at bounding box center [46, 232] width 75 height 39
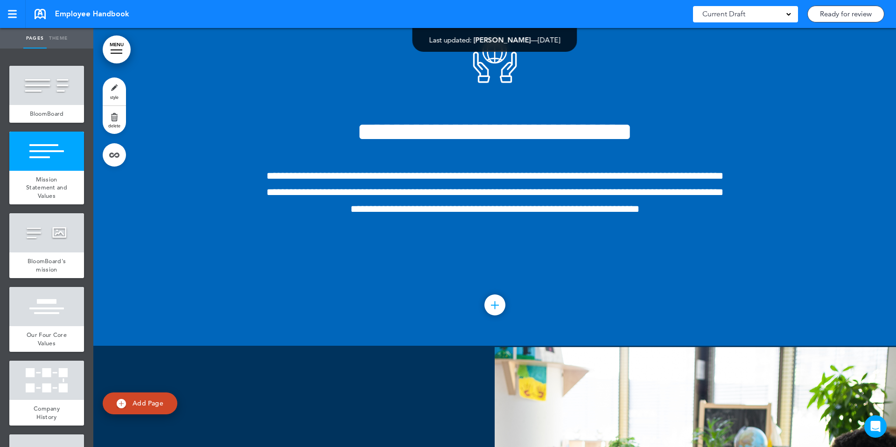
scroll to position [833, 0]
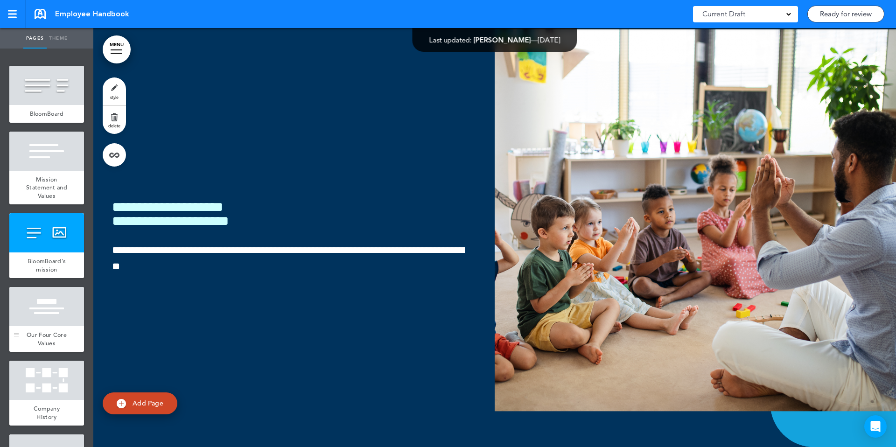
click at [54, 287] on div at bounding box center [46, 306] width 75 height 39
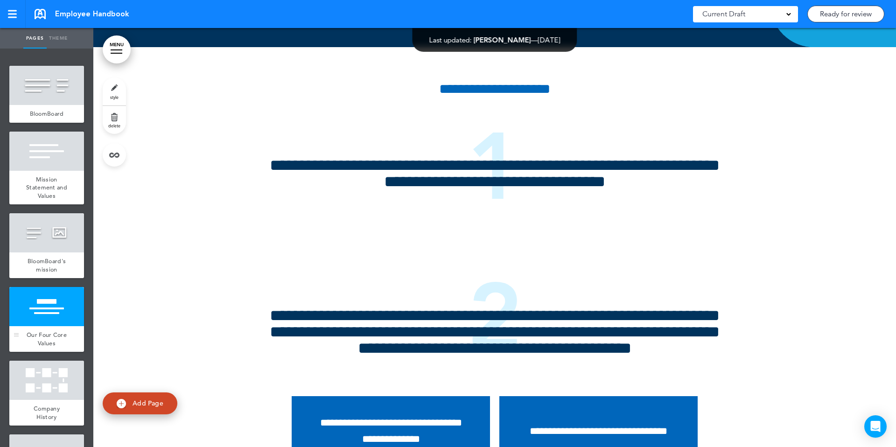
scroll to position [1257, 0]
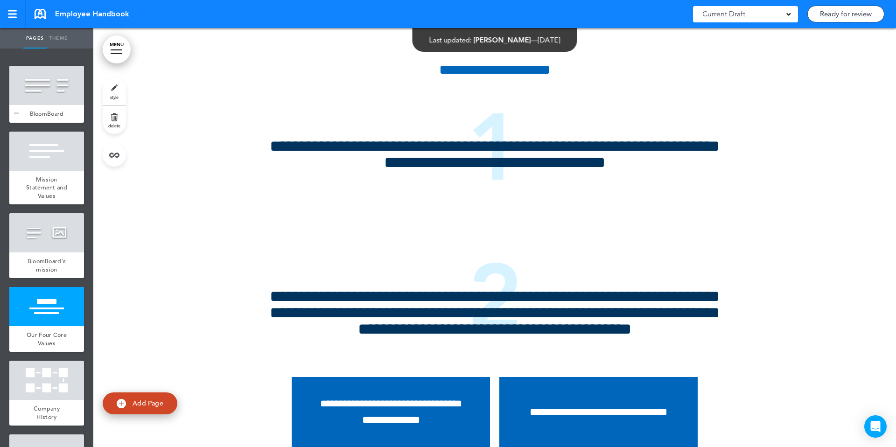
click at [46, 118] on div "BloomBoard" at bounding box center [46, 114] width 75 height 18
